Goal: Task Accomplishment & Management: Manage account settings

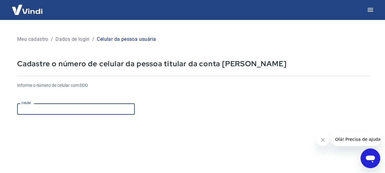
click at [61, 110] on input "Celular" at bounding box center [76, 108] width 118 height 11
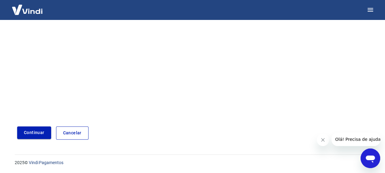
type input "(27) 98821-4344"
click at [44, 134] on button "Continuar" at bounding box center [34, 132] width 34 height 13
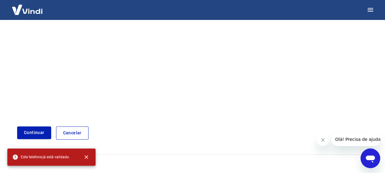
scroll to position [0, 0]
